Goal: Register for event/course

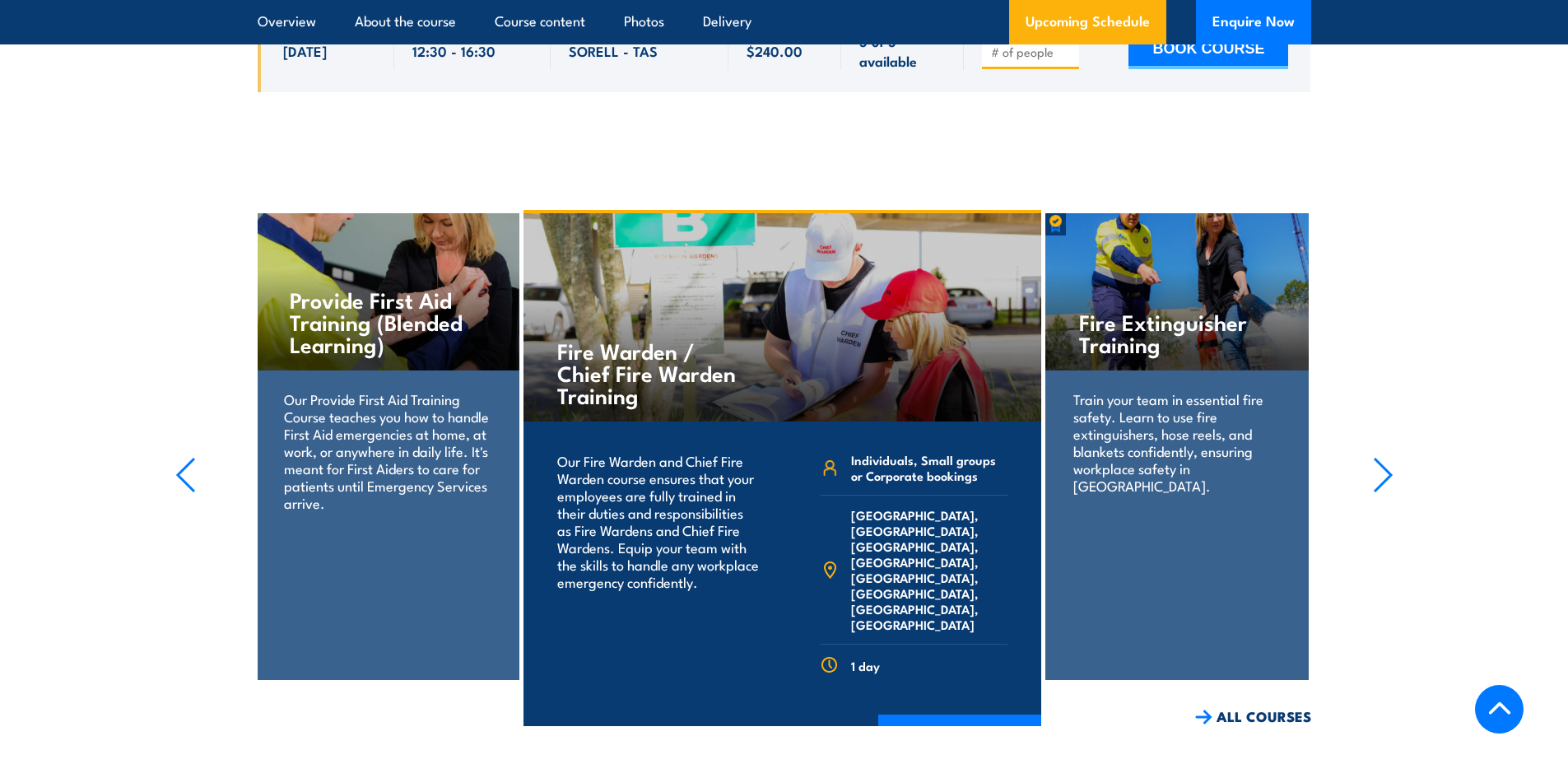
scroll to position [3389, 0]
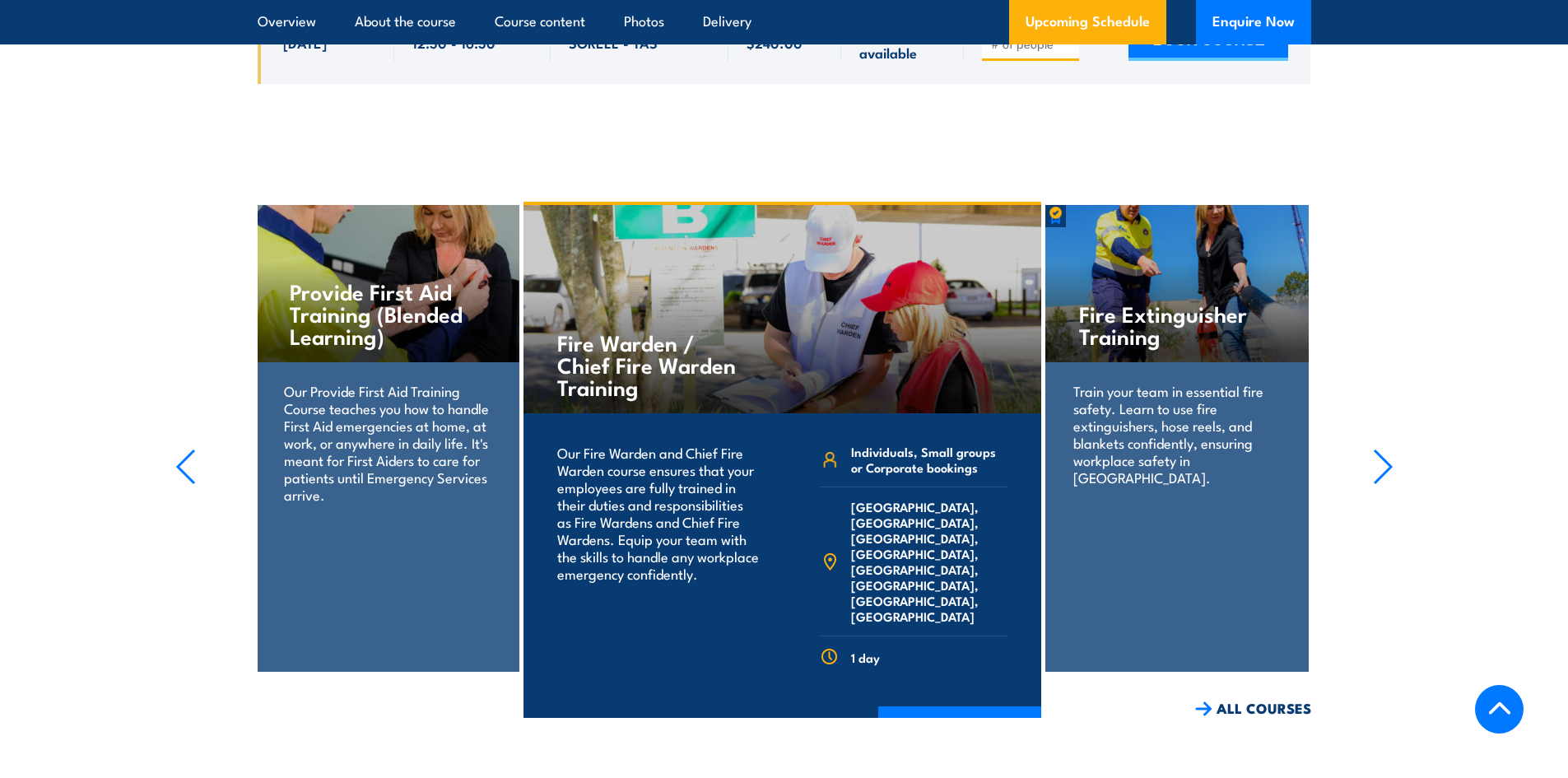
click at [774, 315] on div "Fire Warden / Chief Fire Warden Training" at bounding box center [782, 309] width 517 height 209
click at [603, 354] on h4 "Fire Warden / Chief Fire Warden Training" at bounding box center [654, 364] width 193 height 66
click at [988, 707] on link "COURSE DETAILS" at bounding box center [959, 728] width 163 height 43
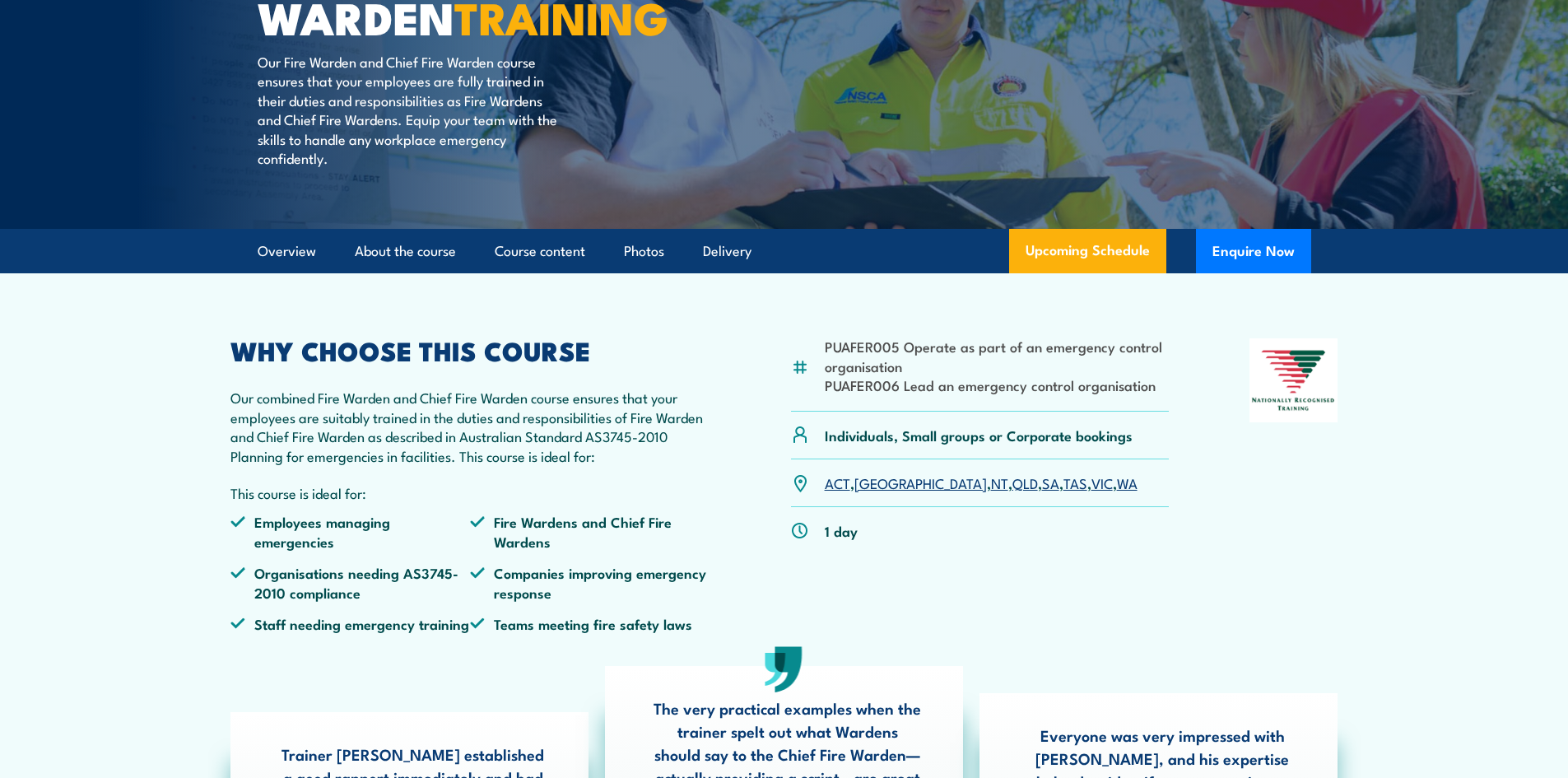
scroll to position [103, 0]
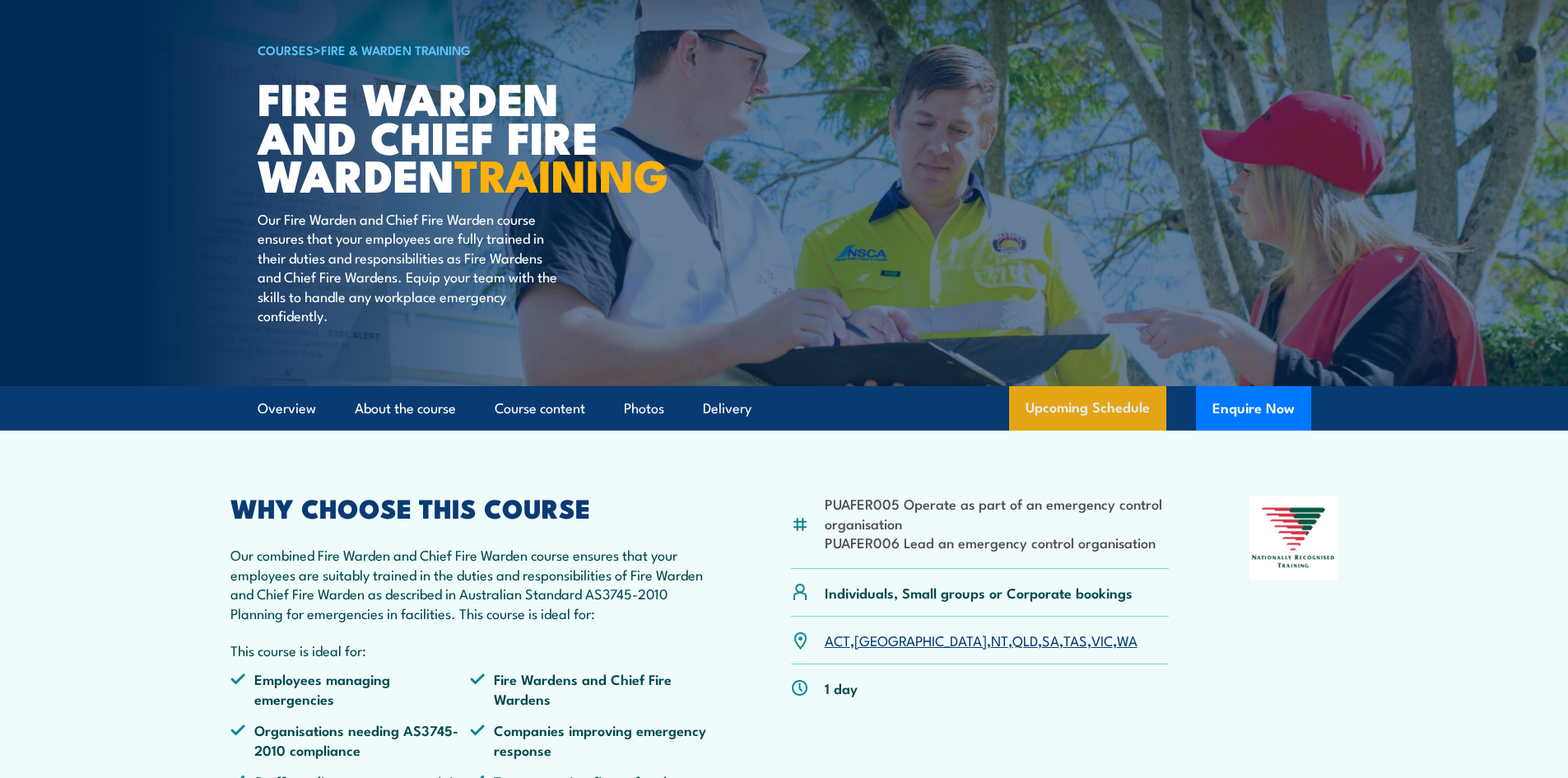
click at [1069, 431] on link "Upcoming Schedule" at bounding box center [1087, 408] width 157 height 45
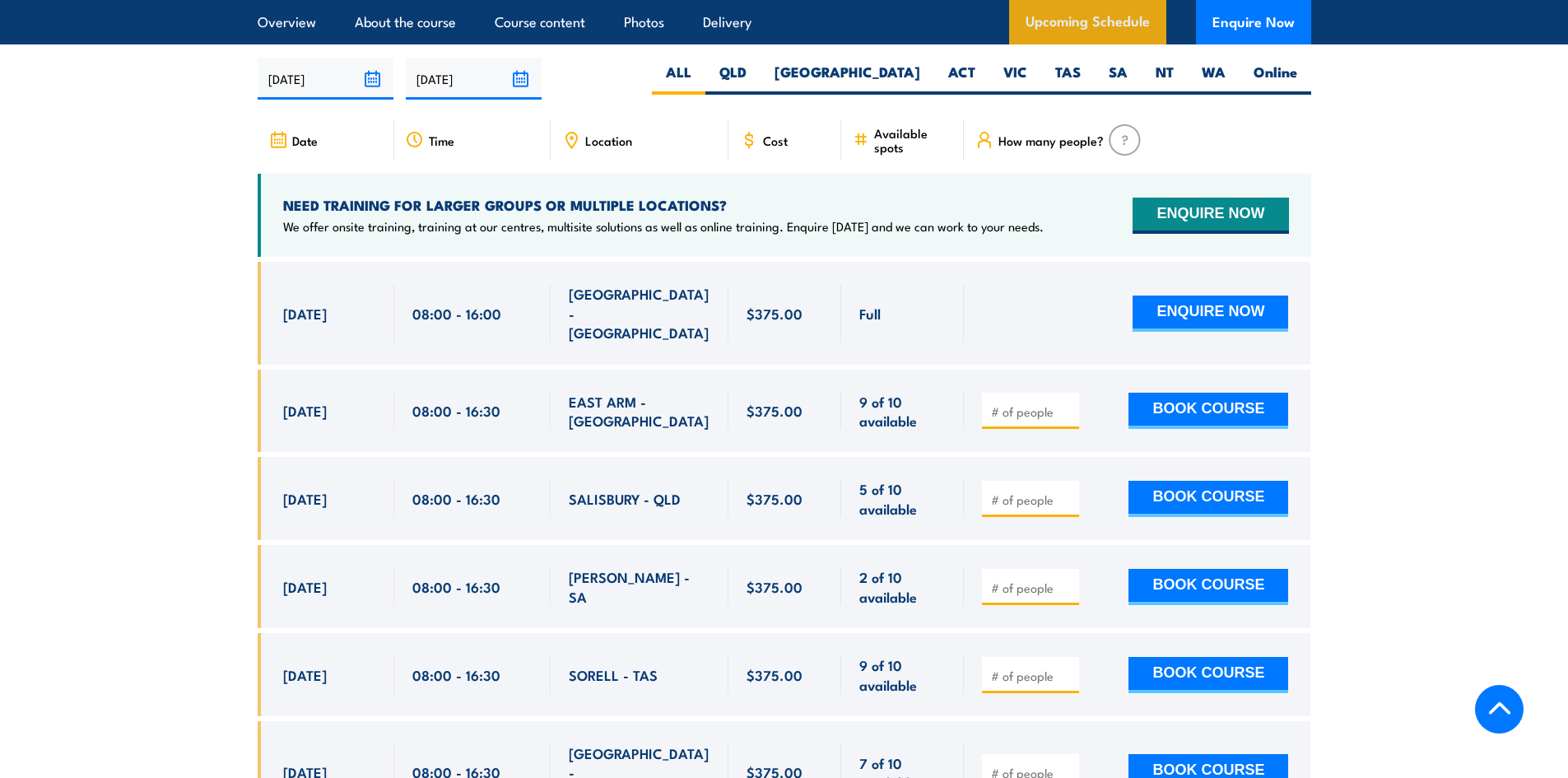
scroll to position [2916, 0]
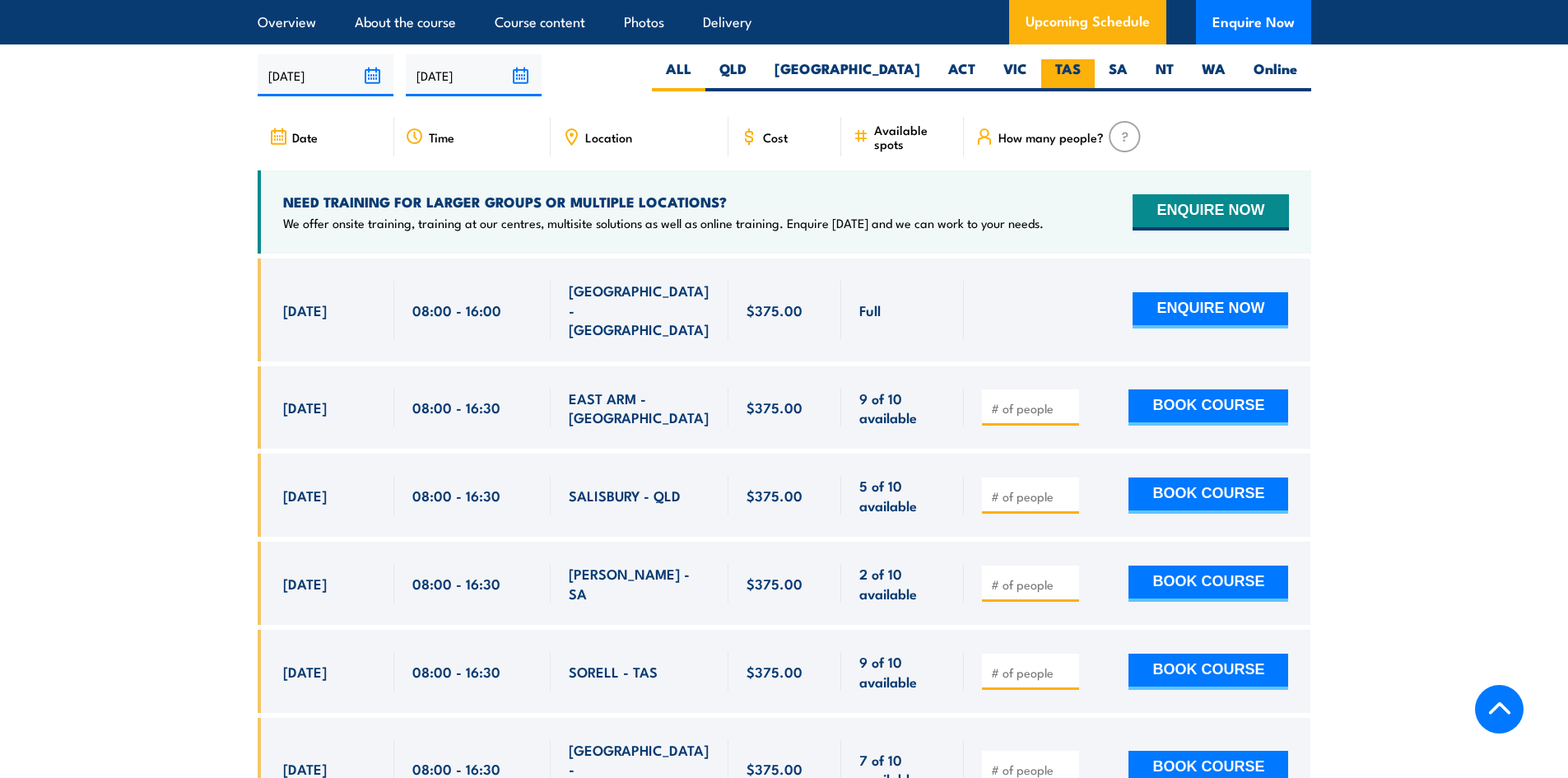
click at [1061, 74] on label "TAS" at bounding box center [1067, 75] width 54 height 32
click at [1081, 70] on input "TAS" at bounding box center [1086, 64] width 11 height 11
radio input "true"
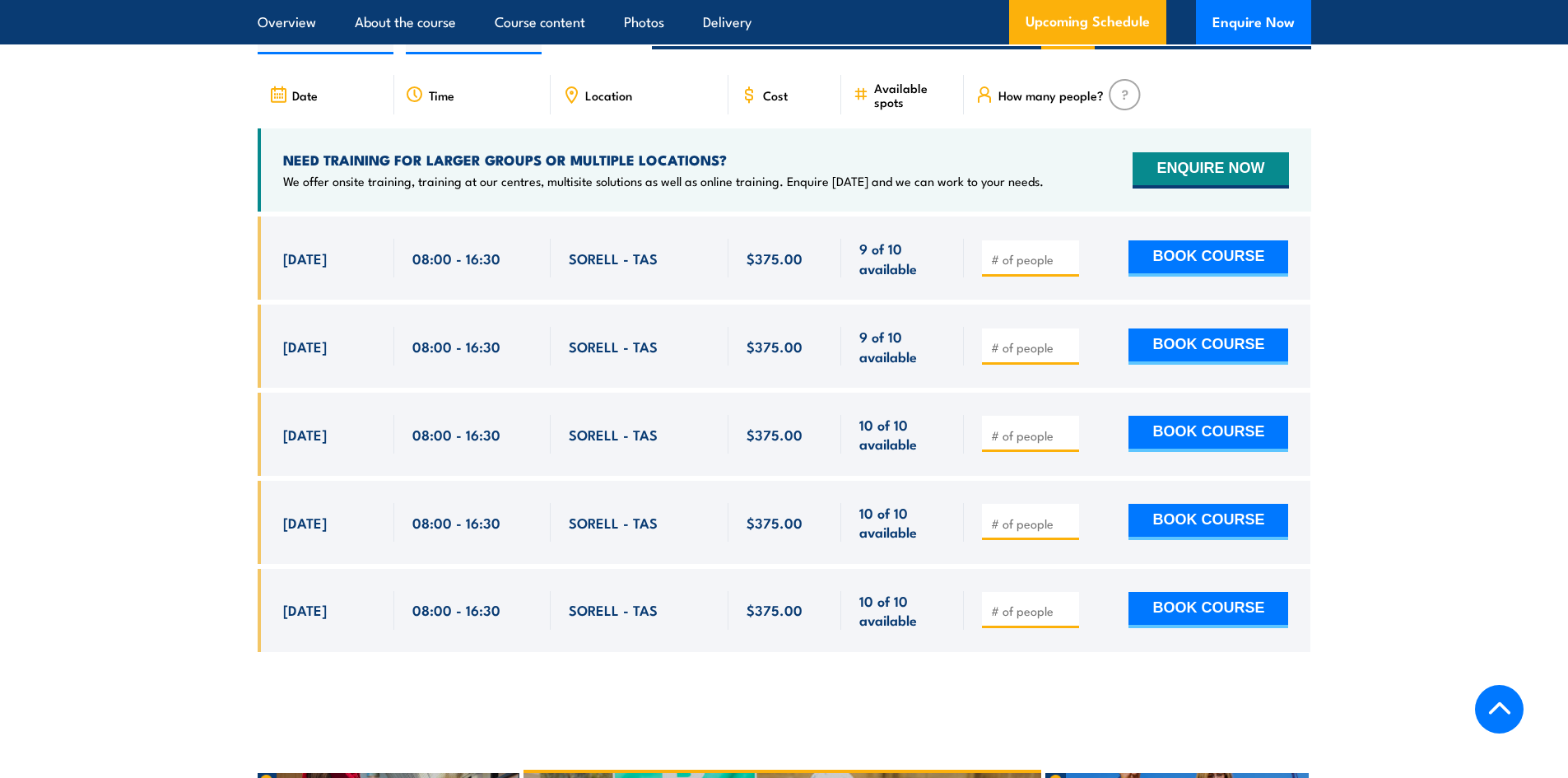
scroll to position [2957, 0]
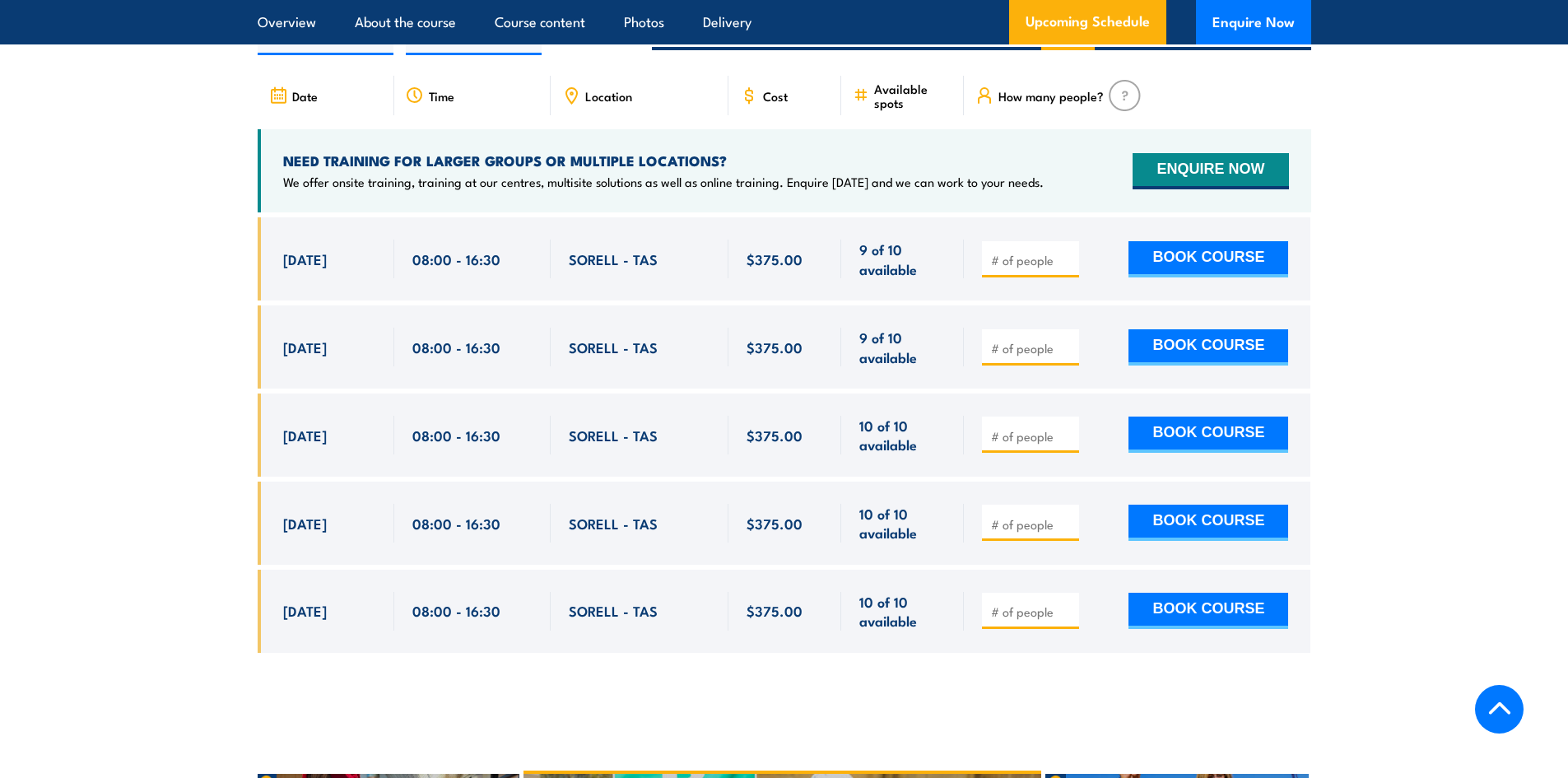
drag, startPoint x: 1379, startPoint y: 671, endPoint x: 1417, endPoint y: 629, distance: 56.6
click at [1379, 671] on section "UPCOMING SCHEDULE FOR - "Fire Warden / Chief Fire Warden Training" [DATE] [DATE]" at bounding box center [784, 320] width 1568 height 713
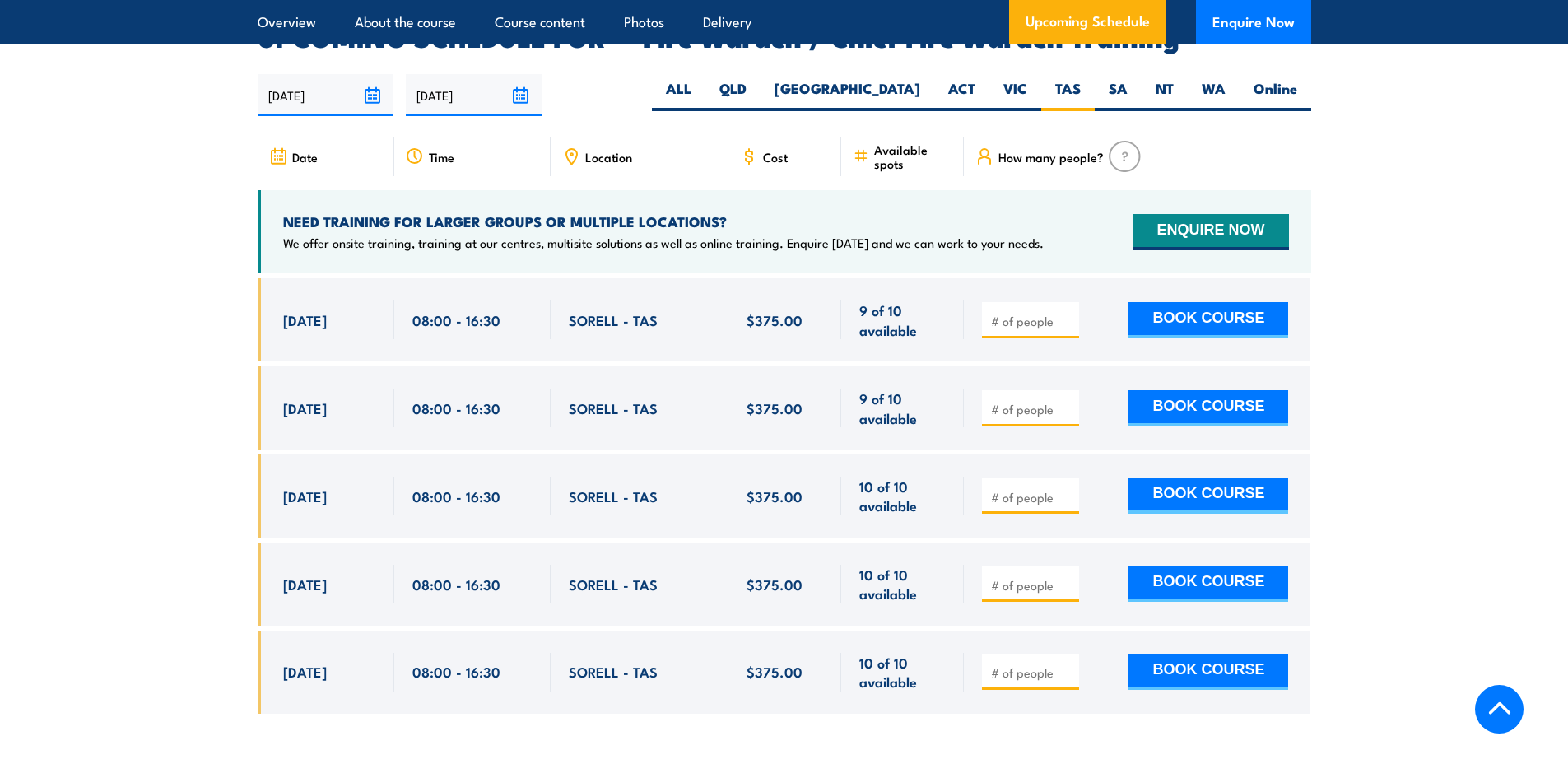
scroll to position [2896, 0]
